Goal: Task Accomplishment & Management: Manage account settings

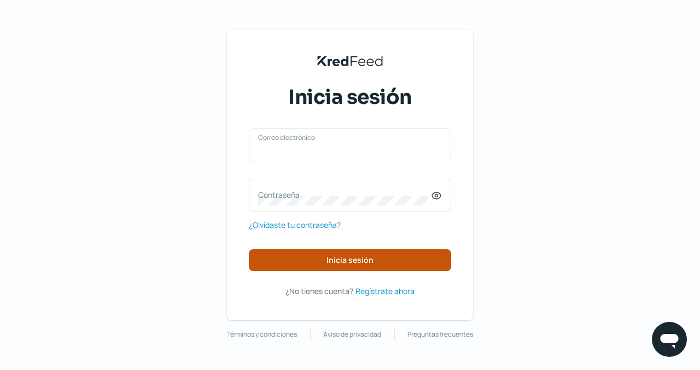
type input "[EMAIL_ADDRESS][DOMAIN_NAME]"
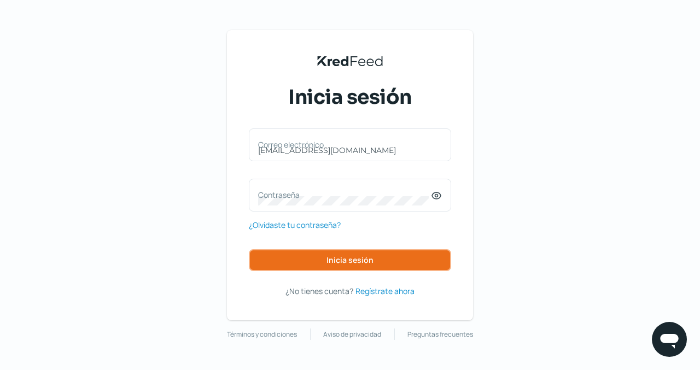
click at [352, 257] on span "Inicia sesión" at bounding box center [350, 261] width 47 height 8
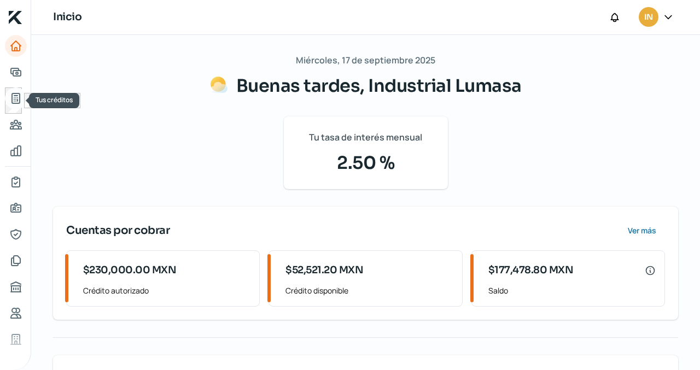
click at [15, 97] on icon "Tus créditos" at bounding box center [15, 98] width 13 height 13
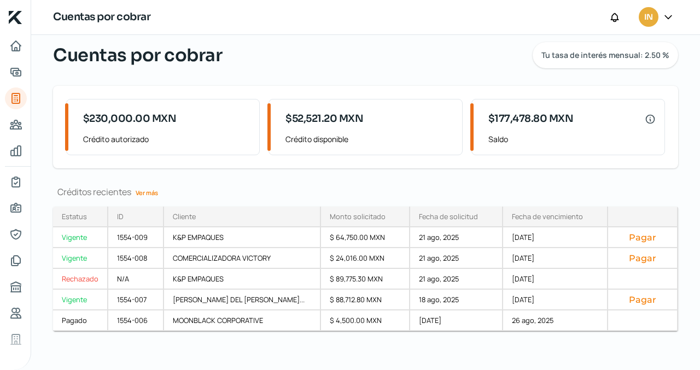
scroll to position [36, 0]
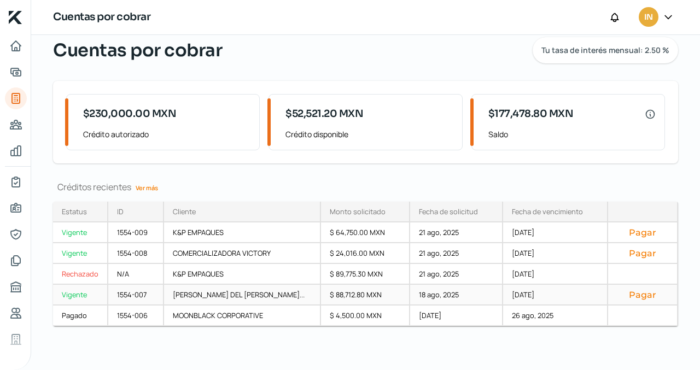
click at [637, 295] on button "Pagar" at bounding box center [642, 294] width 51 height 11
